Goal: Find specific page/section: Find specific page/section

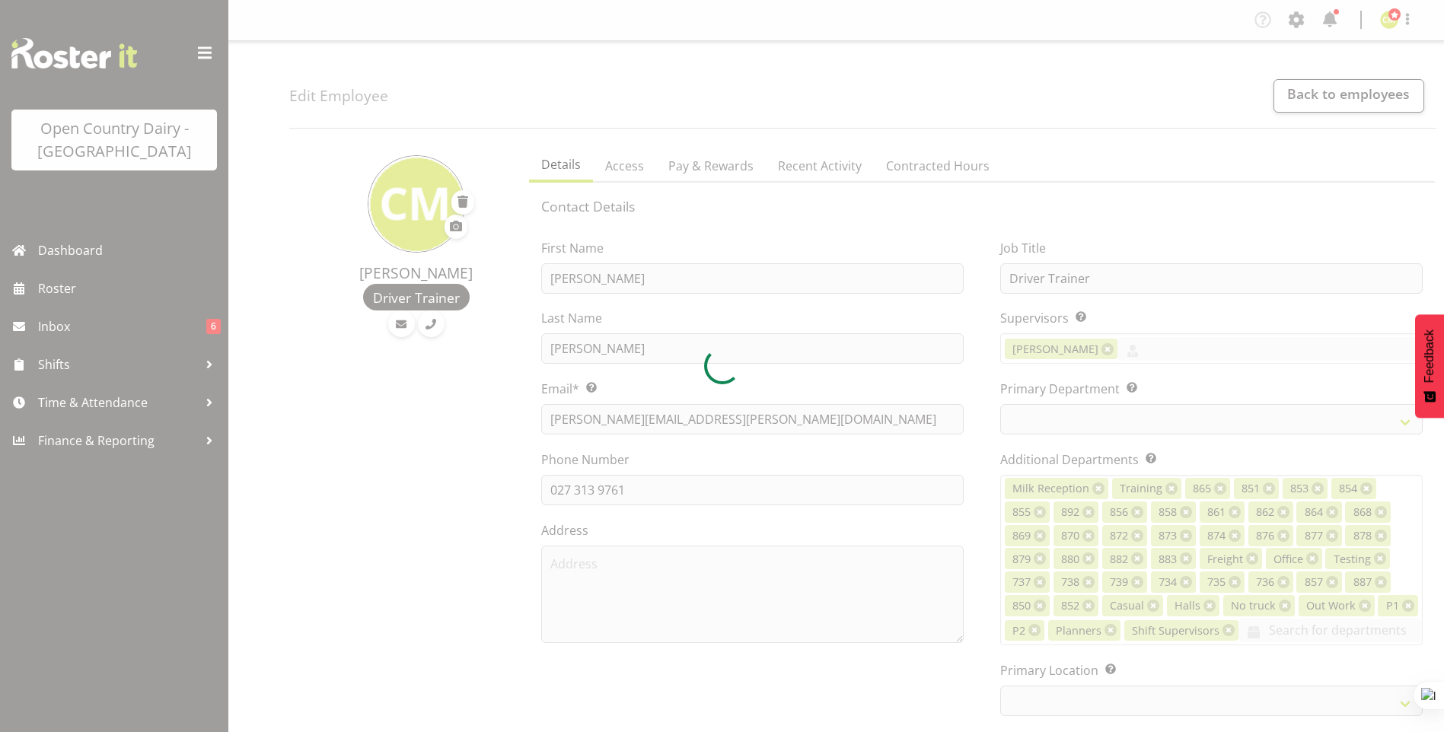
select select "TimelineWeek"
select select
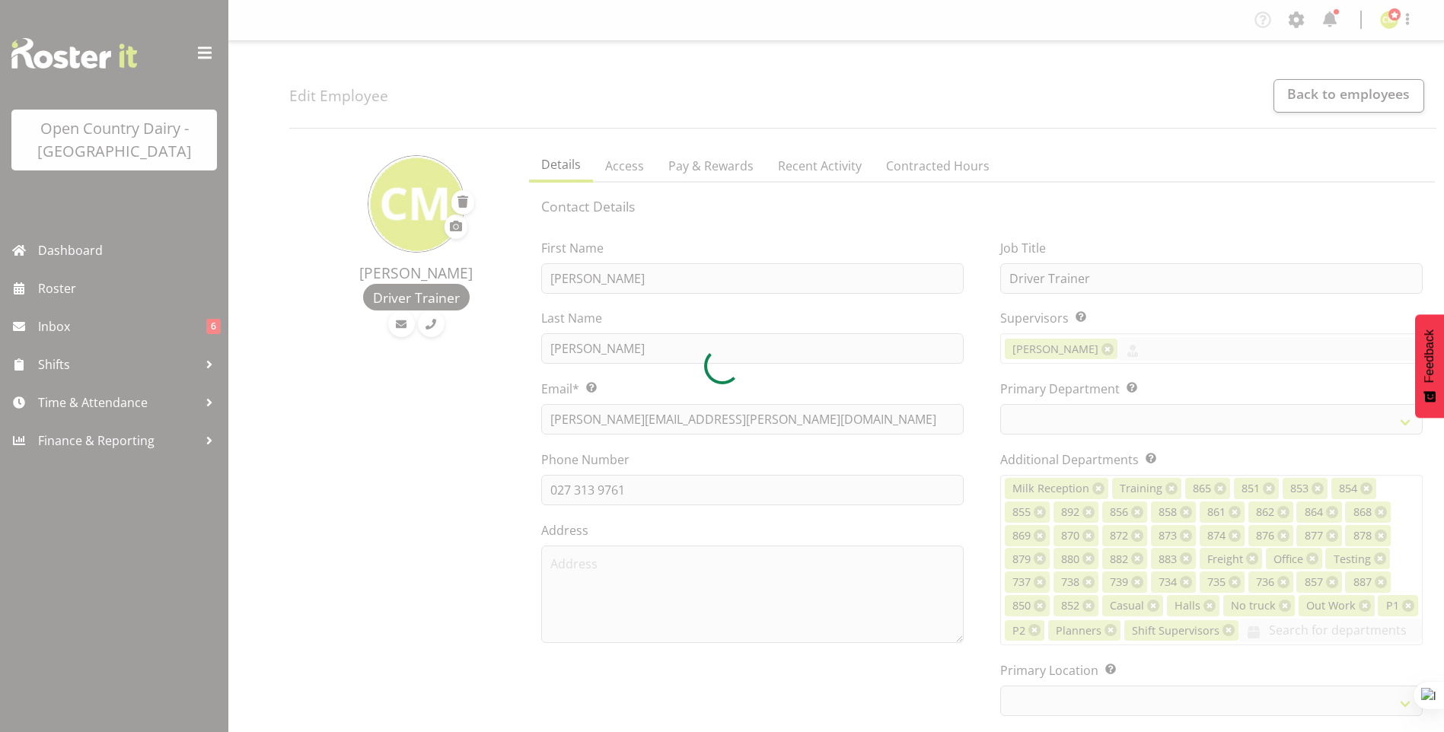
select select
select select "990"
select select "699"
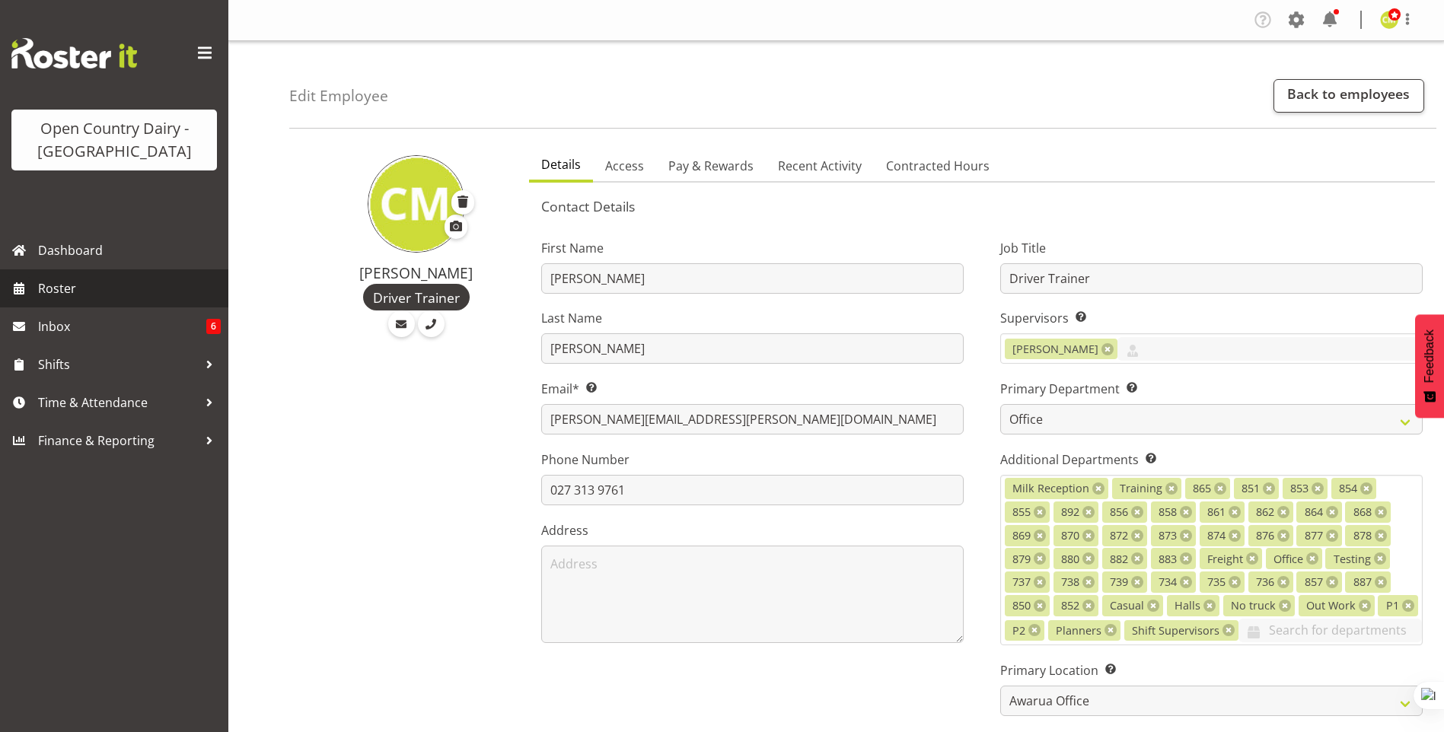
click at [46, 285] on span "Roster" at bounding box center [129, 288] width 183 height 23
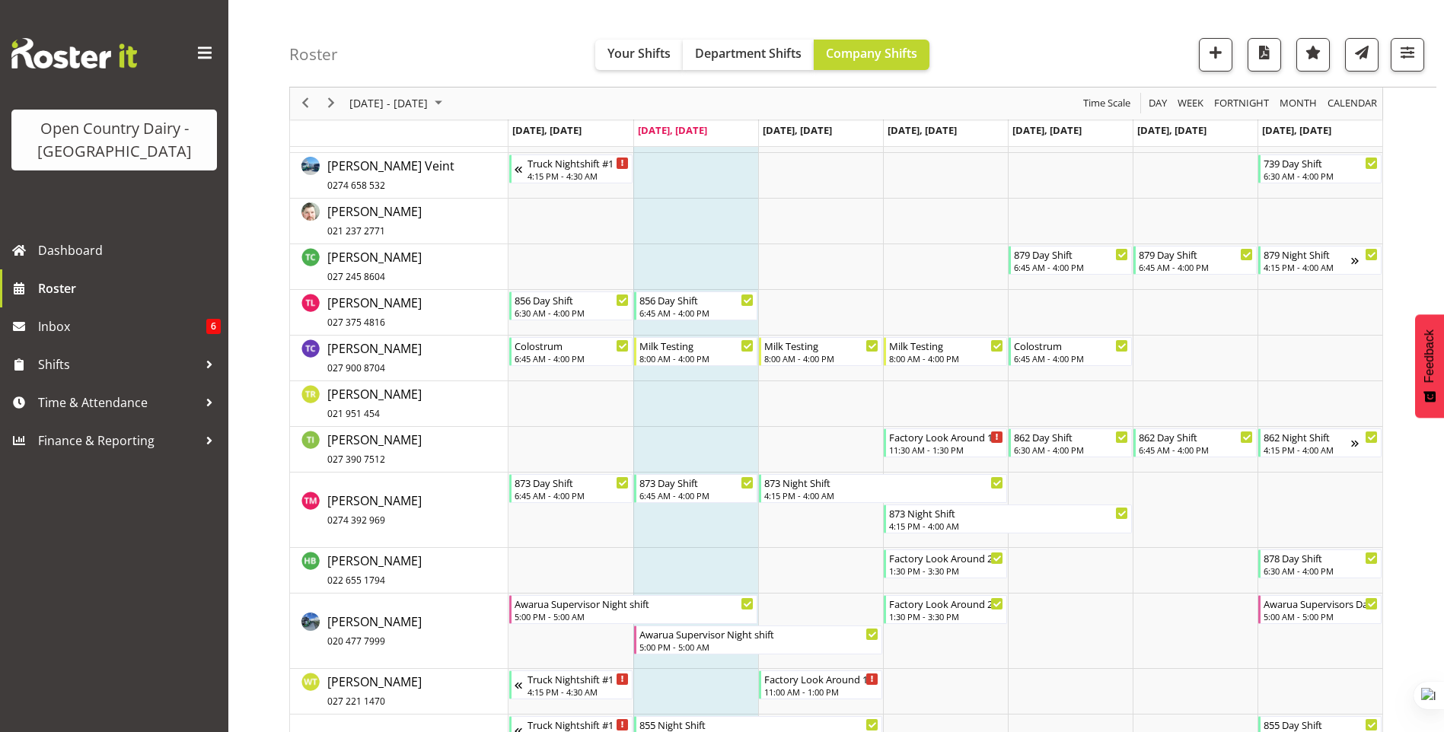
scroll to position [9328, 0]
